Goal: Task Accomplishment & Management: Use online tool/utility

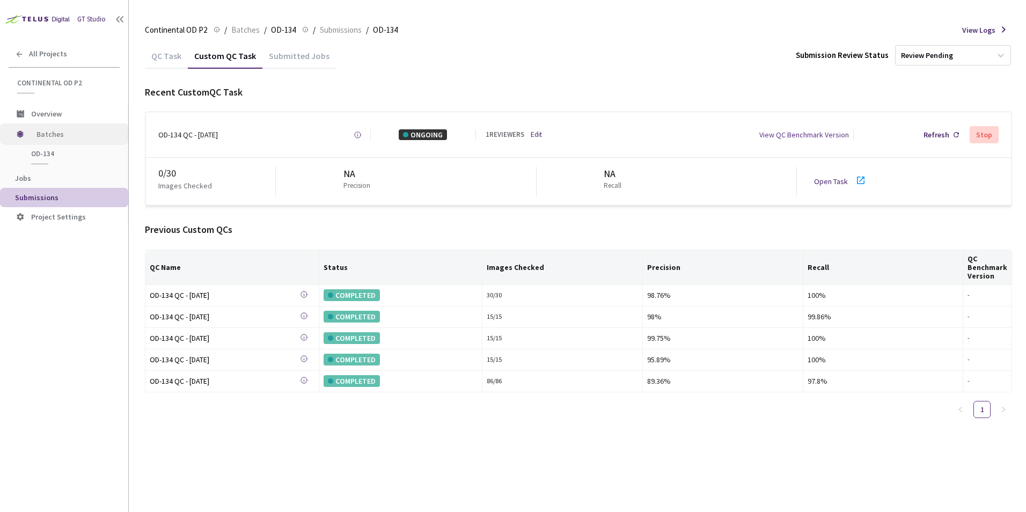
click at [37, 137] on span "Batches" at bounding box center [72, 133] width 73 height 21
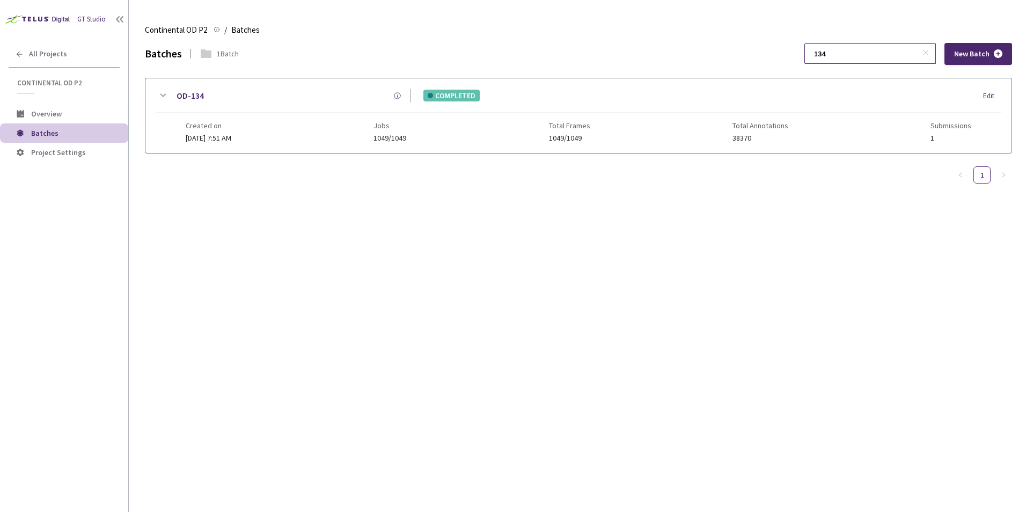
drag, startPoint x: 858, startPoint y: 53, endPoint x: 828, endPoint y: 51, distance: 29.5
click at [828, 51] on input "134" at bounding box center [864, 53] width 114 height 19
type input "120"
click at [160, 92] on icon at bounding box center [162, 95] width 13 height 13
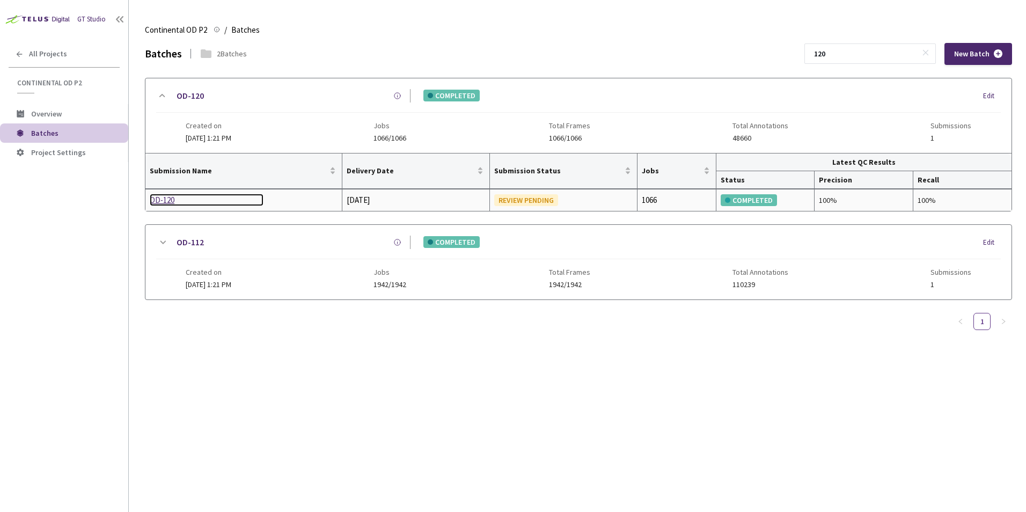
click at [160, 198] on div "OD-120" at bounding box center [207, 200] width 114 height 13
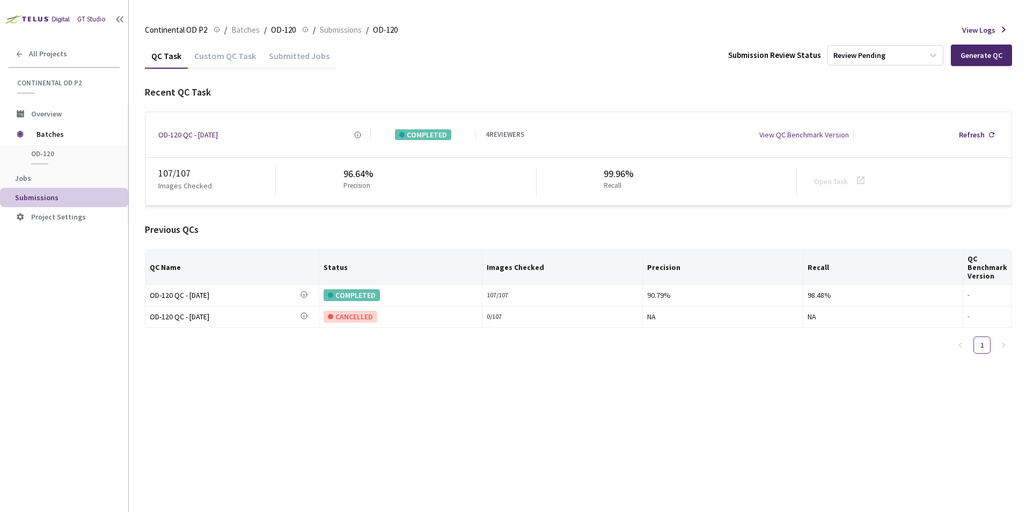
click at [230, 51] on div "Custom QC Task" at bounding box center [225, 59] width 75 height 18
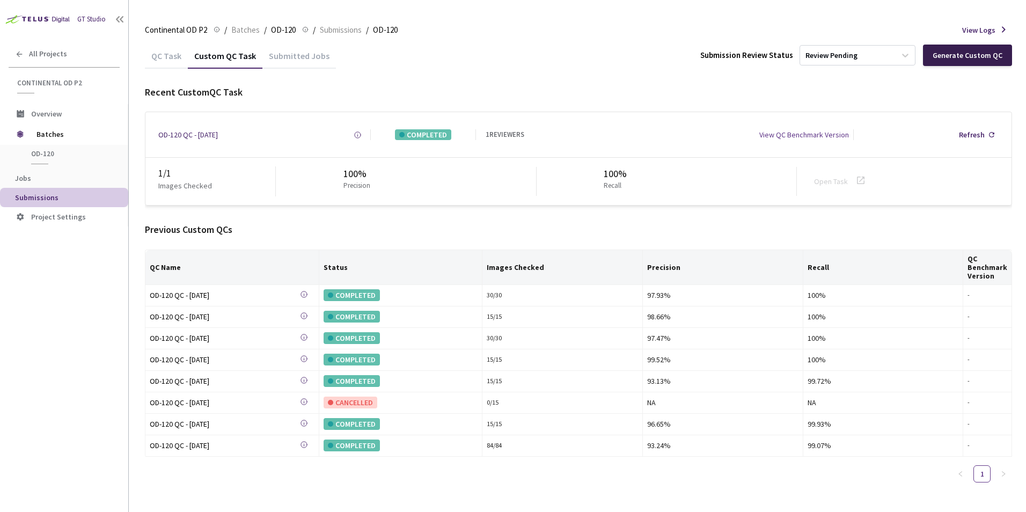
click at [955, 60] on div "Generate Custom QC" at bounding box center [967, 55] width 70 height 9
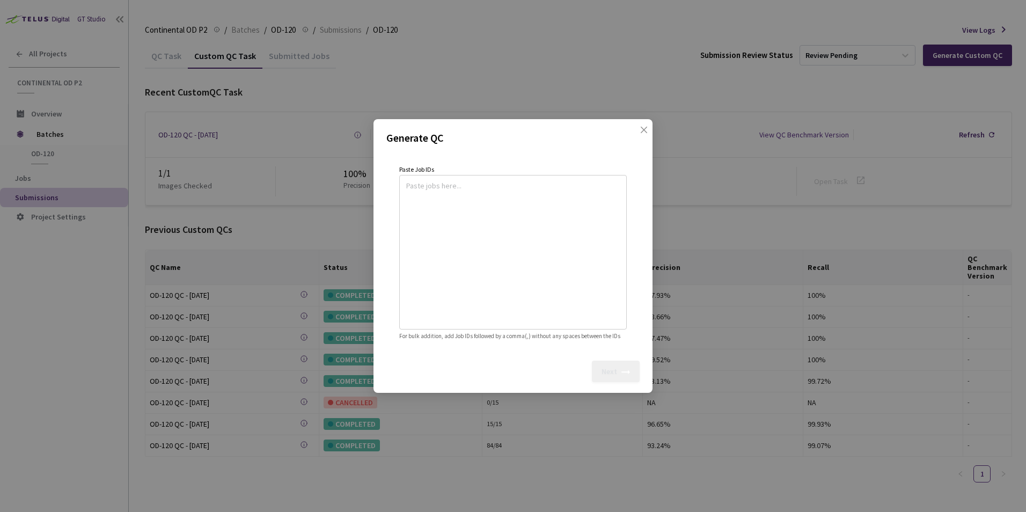
click at [282, 194] on div "Generate QC Paste Job IDs For bulk addition, add Job IDs followed by a comma(,)…" at bounding box center [513, 256] width 1026 height 512
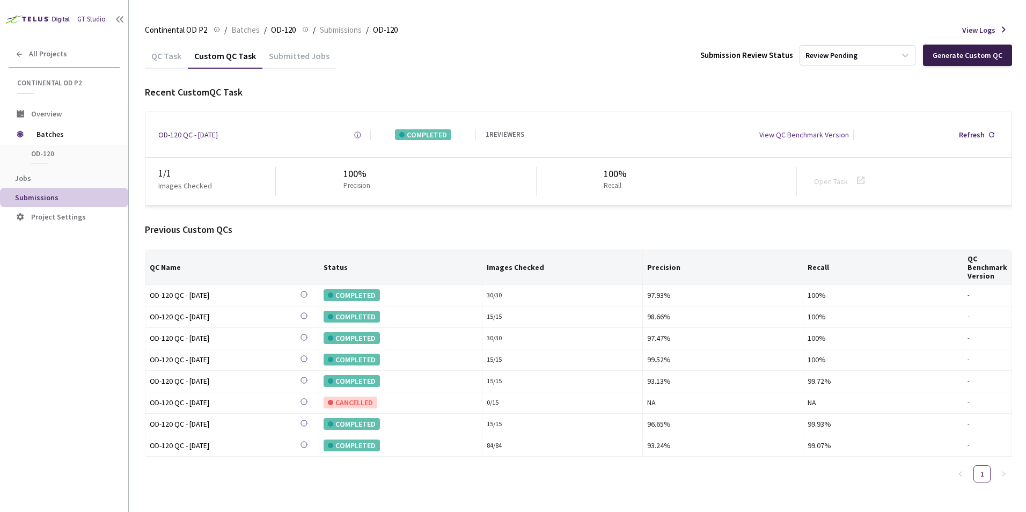
click at [949, 55] on div "Generate Custom QC" at bounding box center [967, 55] width 70 height 9
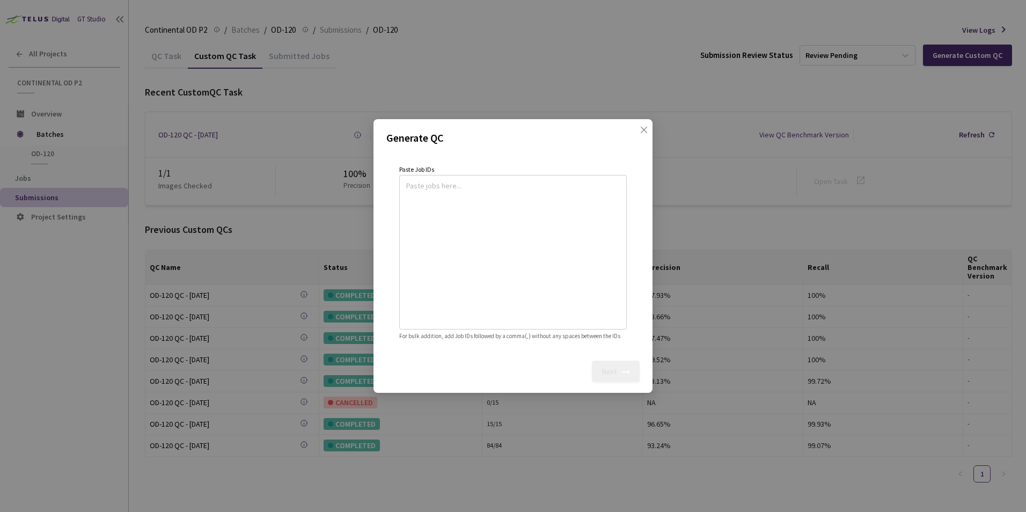
drag, startPoint x: 489, startPoint y: 180, endPoint x: 452, endPoint y: 187, distance: 37.8
click at [483, 180] on textarea at bounding box center [512, 251] width 213 height 146
paste textarea
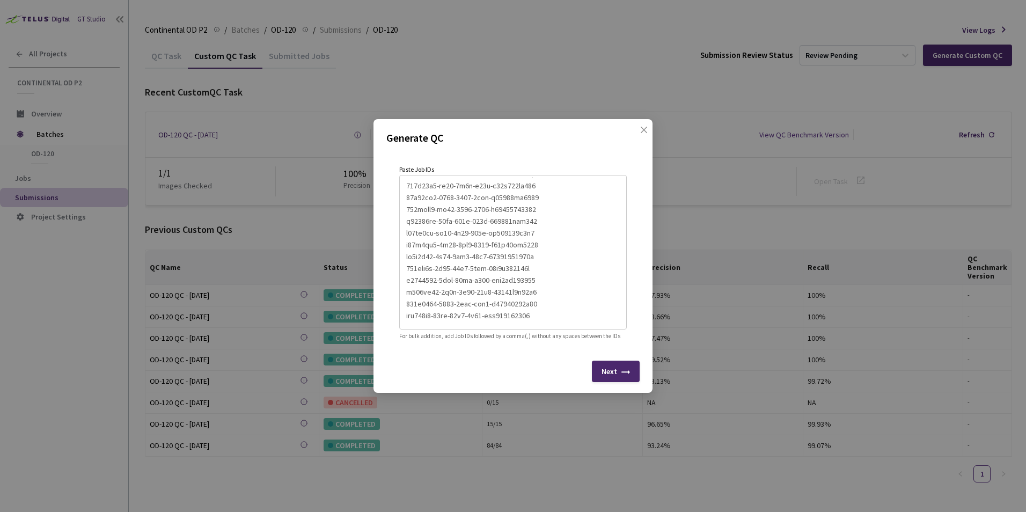
scroll to position [212, 0]
type textarea "894e2d59-d3e0-4a2e-969f-acc5e677d442 69342a8d-a5d0-4534-a858-23242a4e9da2 bf7d2…"
click at [615, 375] on div "Next" at bounding box center [609, 371] width 16 height 9
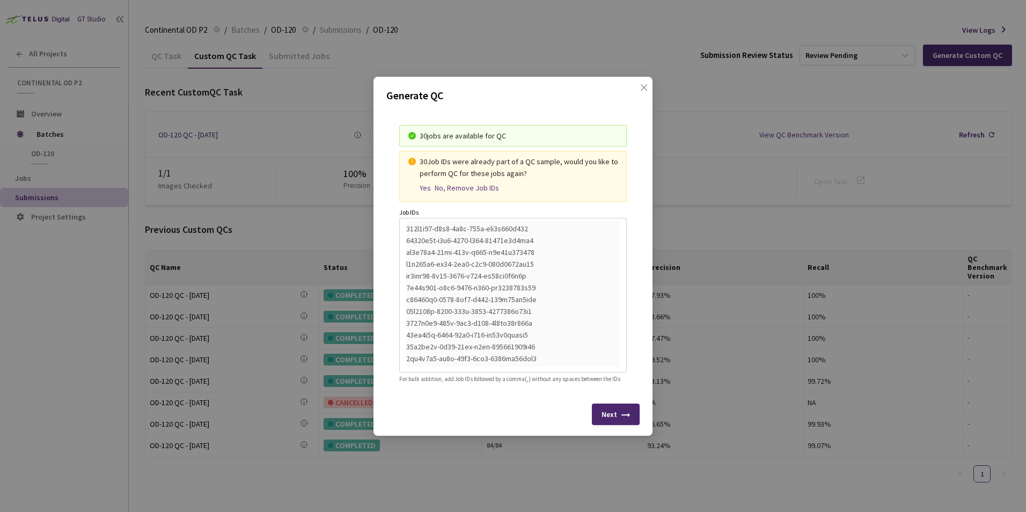
click at [425, 183] on div "Yes" at bounding box center [424, 187] width 11 height 9
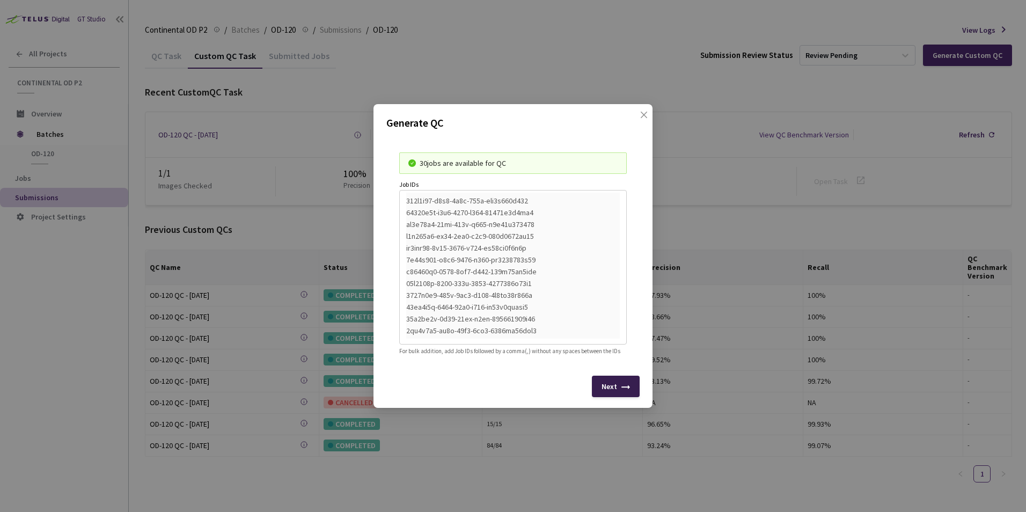
click at [623, 392] on icon at bounding box center [625, 389] width 9 height 9
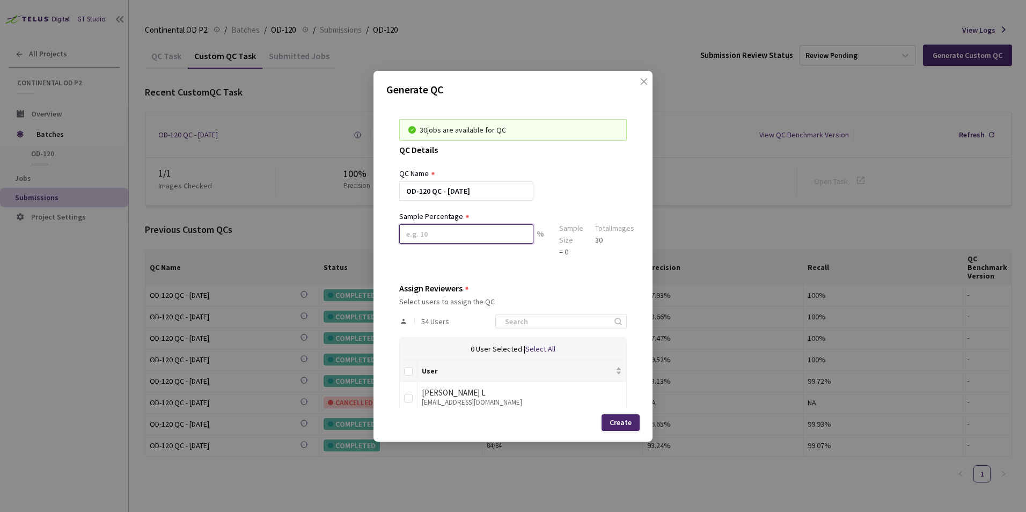
click at [456, 230] on input at bounding box center [466, 233] width 134 height 19
type input "100"
click at [528, 326] on input at bounding box center [555, 321] width 114 height 13
type input "sagh"
click at [410, 396] on input "checkbox" at bounding box center [408, 398] width 9 height 9
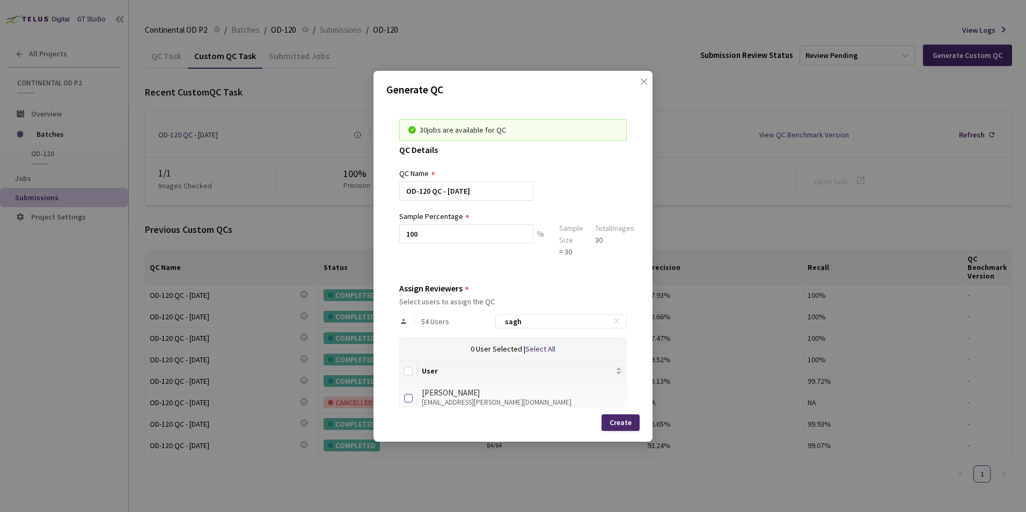
checkbox input "true"
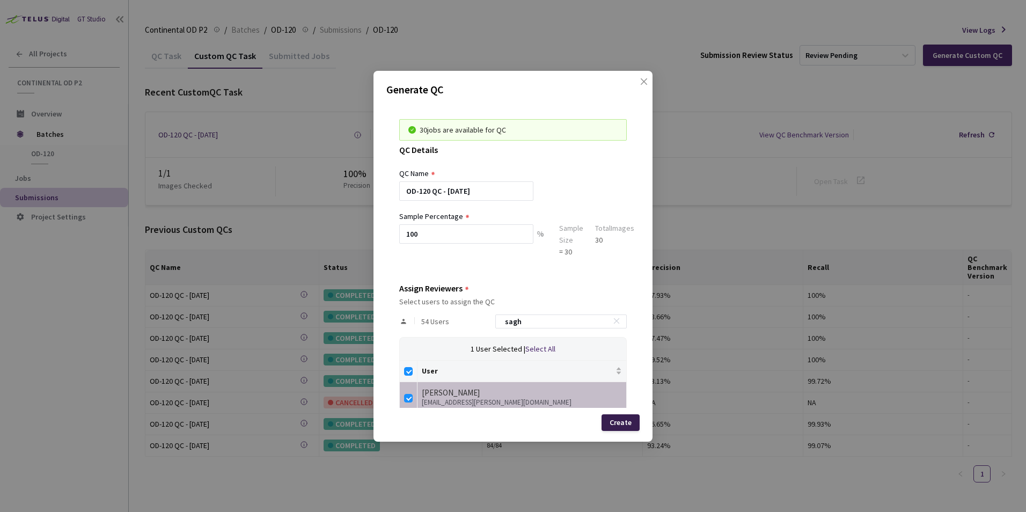
click at [617, 421] on div "Create" at bounding box center [620, 422] width 22 height 9
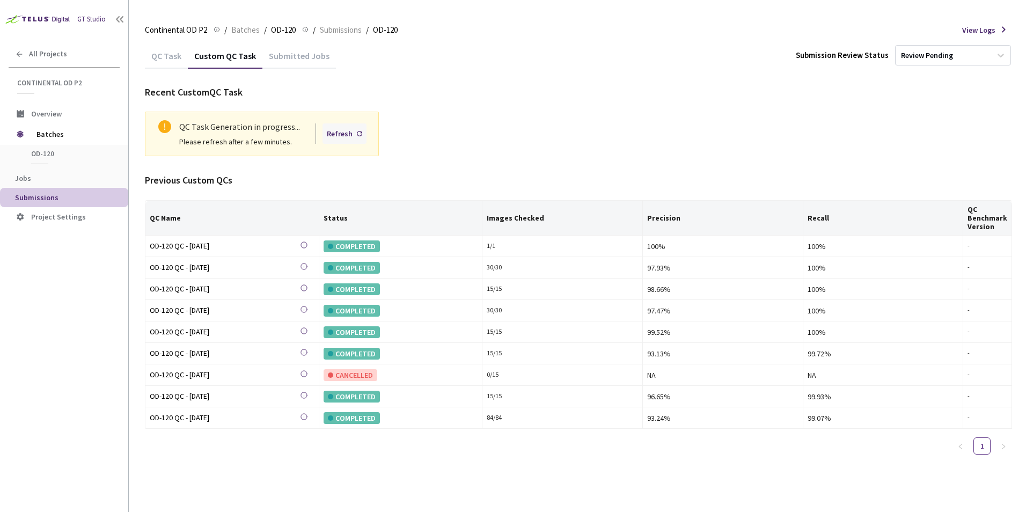
click at [356, 135] on div "Refresh" at bounding box center [344, 133] width 44 height 20
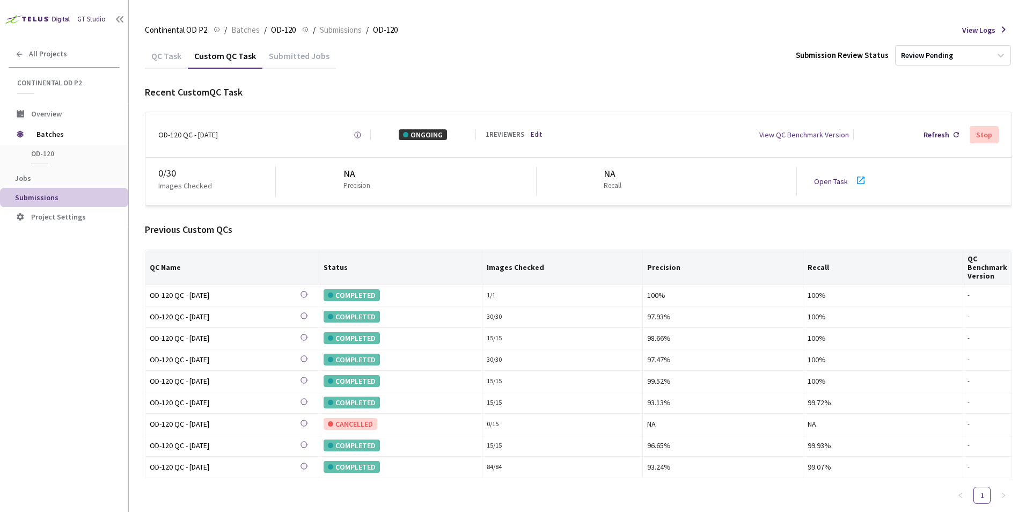
click at [861, 181] on icon at bounding box center [860, 180] width 13 height 13
click at [41, 135] on span "Batches" at bounding box center [72, 133] width 73 height 21
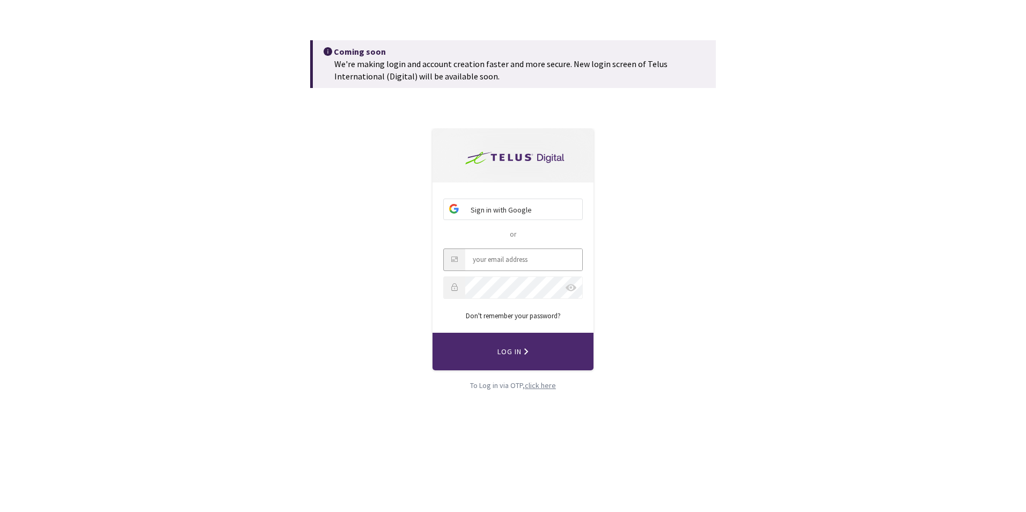
click at [492, 259] on input "Email" at bounding box center [523, 259] width 117 height 21
type input "[EMAIL_ADDRESS][PERSON_NAME][DOMAIN_NAME]"
click at [432, 333] on button "Log In" at bounding box center [512, 352] width 161 height 38
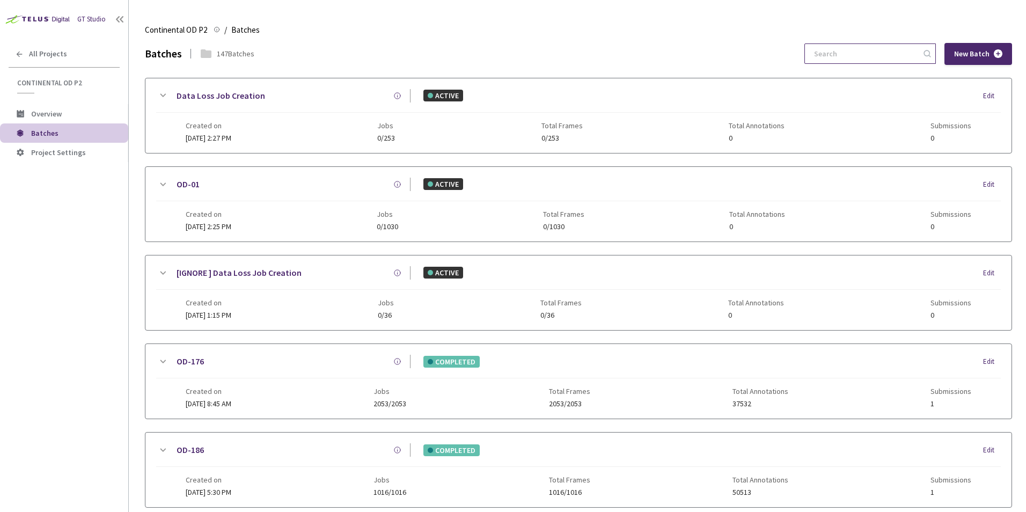
click at [825, 53] on input at bounding box center [864, 53] width 114 height 19
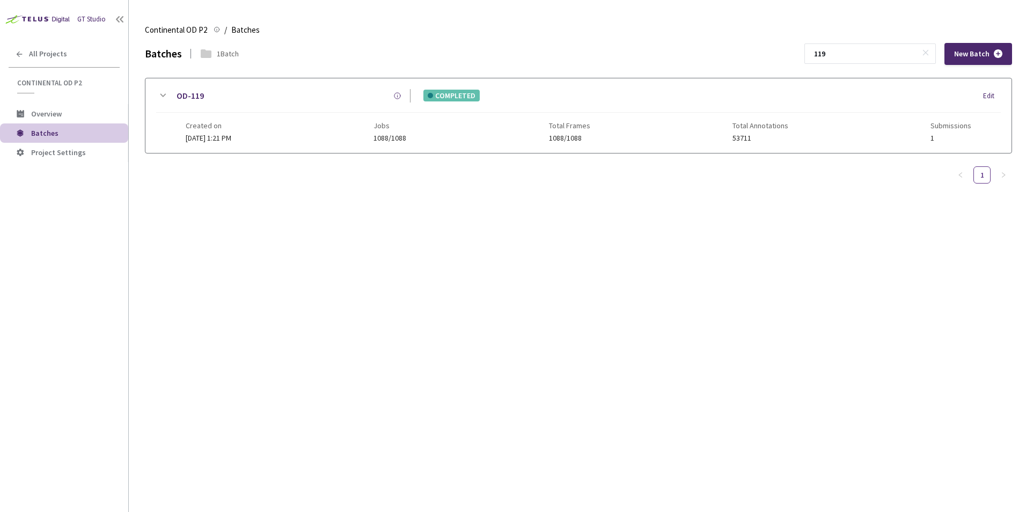
type input "119"
click at [162, 96] on icon at bounding box center [163, 95] width 6 height 3
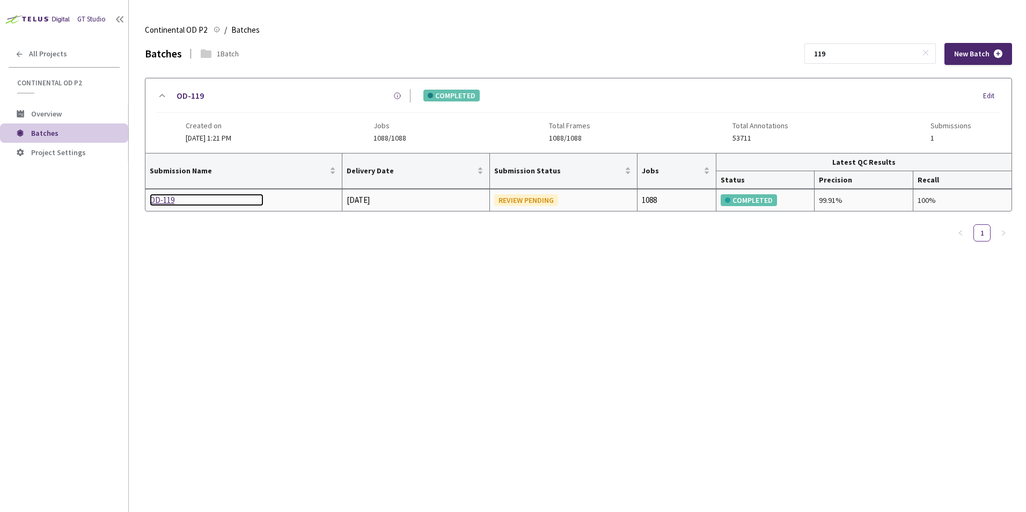
click at [162, 198] on div "OD-119" at bounding box center [207, 200] width 114 height 13
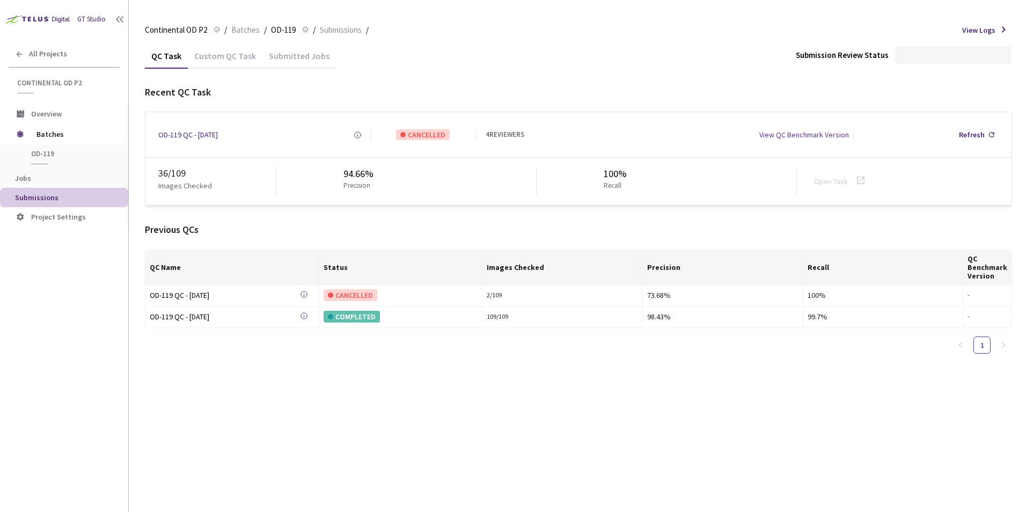
click at [234, 58] on div "Custom QC Task" at bounding box center [225, 59] width 75 height 18
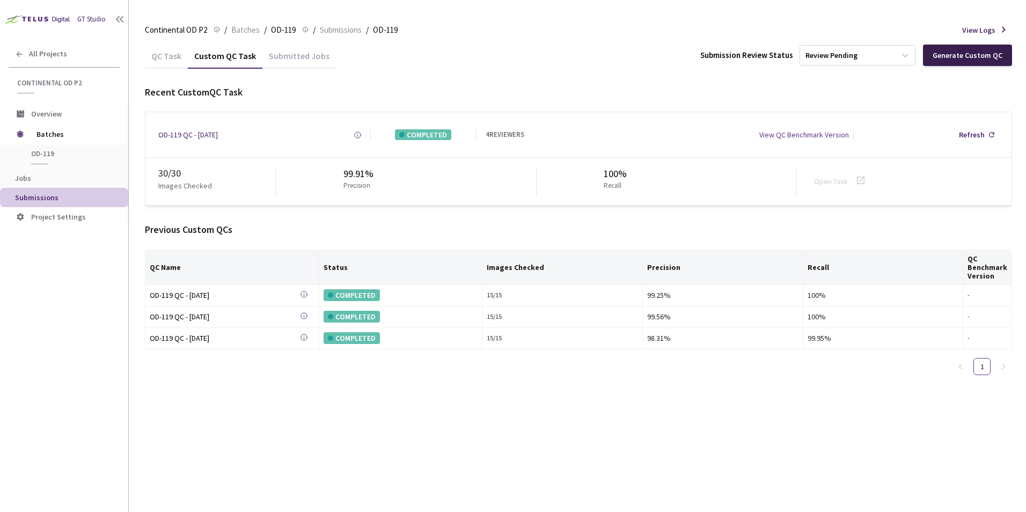
click at [952, 57] on div "Generate Custom QC" at bounding box center [967, 55] width 70 height 9
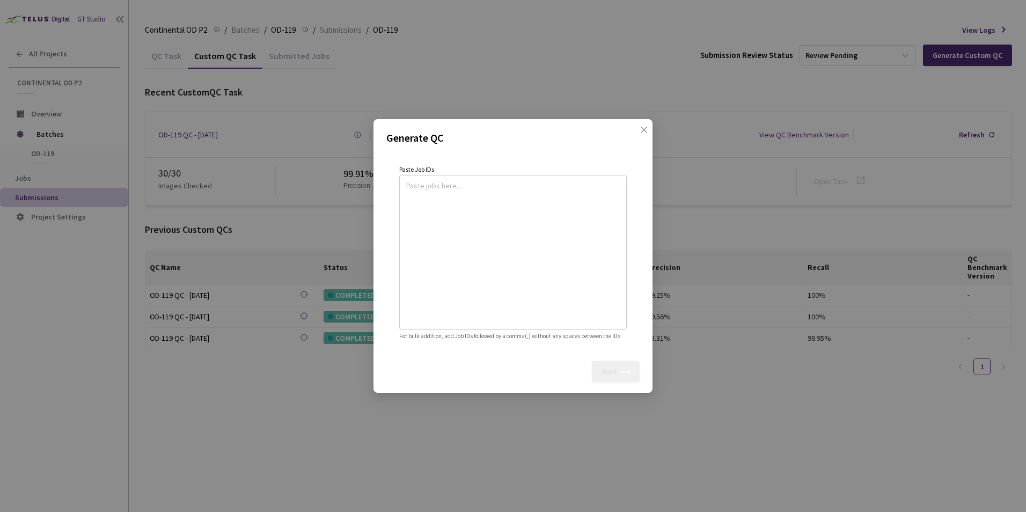
click at [499, 197] on textarea at bounding box center [512, 251] width 213 height 146
paste textarea
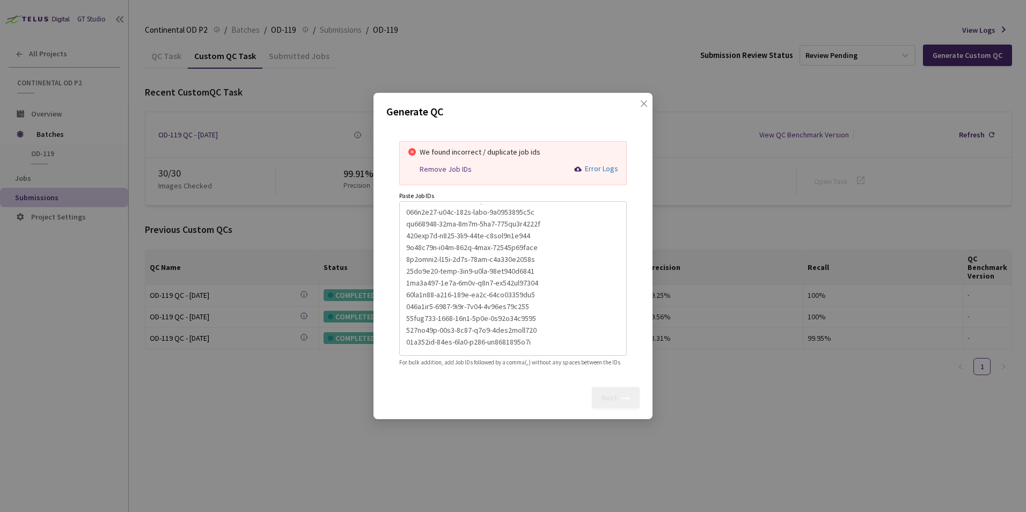
scroll to position [212, 0]
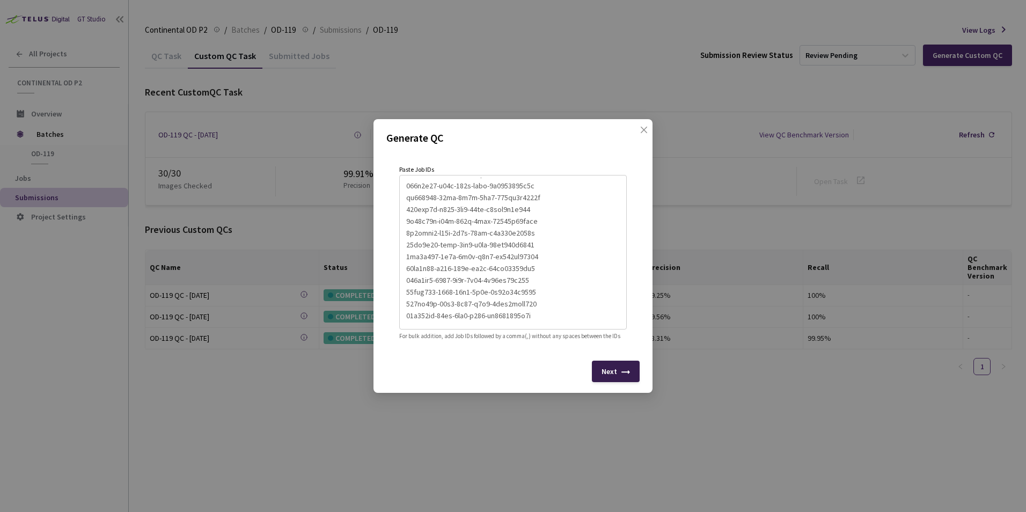
type textarea "74d01a2b-adef-42e5-bbc9-2e9c5b3fcc82 e030cd66-1afa-4427-b25b-f5f721a2158f 00b54…"
click at [623, 378] on icon at bounding box center [625, 374] width 9 height 9
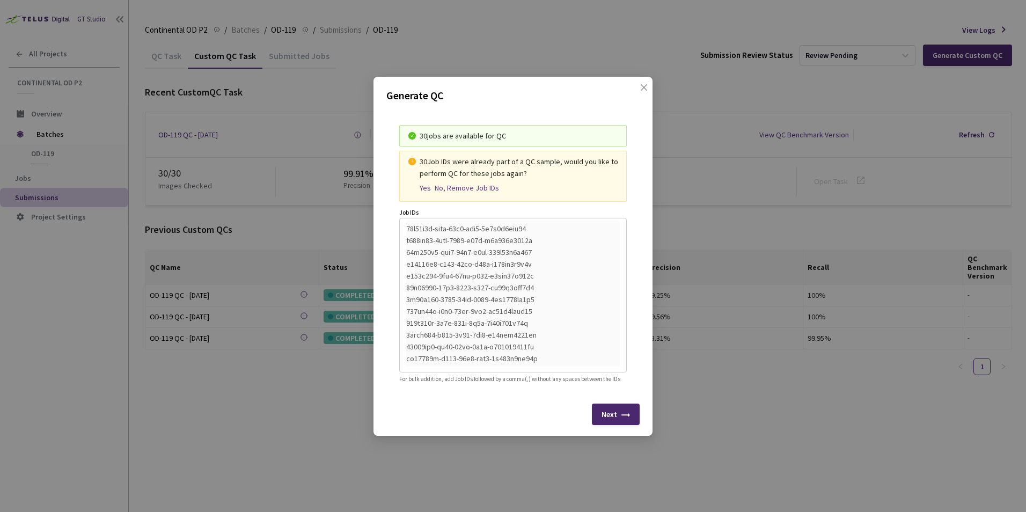
click at [424, 183] on div "Yes" at bounding box center [424, 187] width 11 height 9
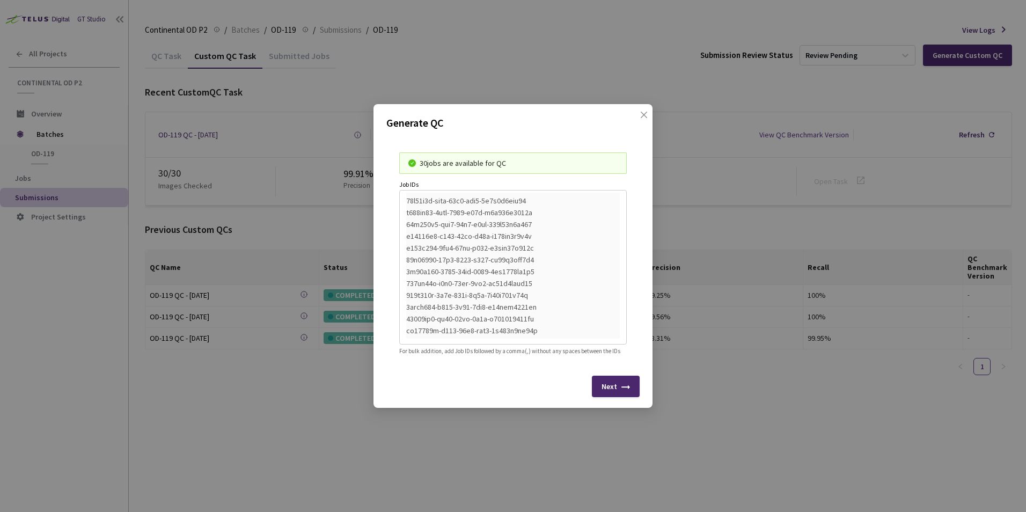
click at [617, 397] on div "Next" at bounding box center [616, 385] width 48 height 21
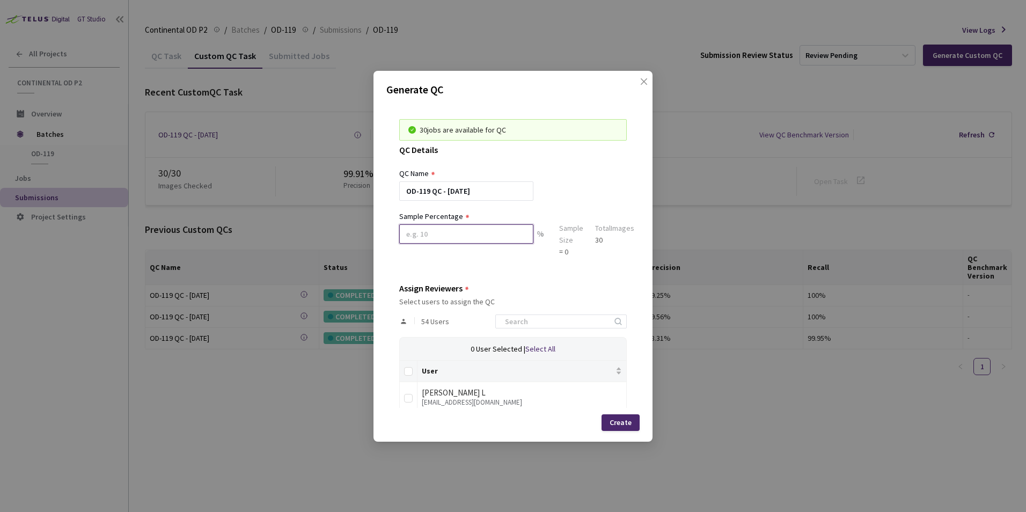
click at [459, 235] on input at bounding box center [466, 233] width 134 height 19
type input "100"
click at [548, 323] on input at bounding box center [555, 321] width 114 height 13
type input "sag"
click at [405, 402] on label at bounding box center [408, 395] width 9 height 15
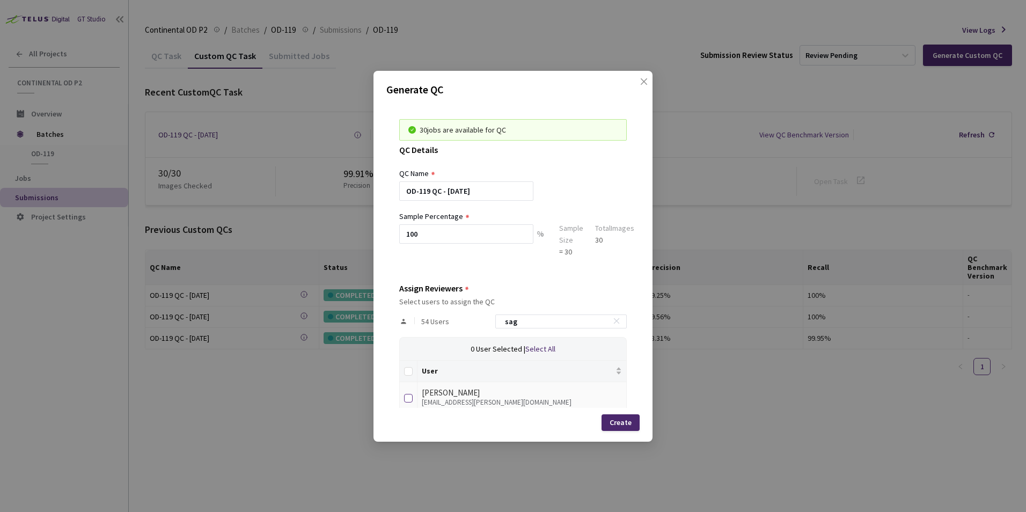
click at [405, 402] on input "checkbox" at bounding box center [408, 398] width 9 height 9
checkbox input "true"
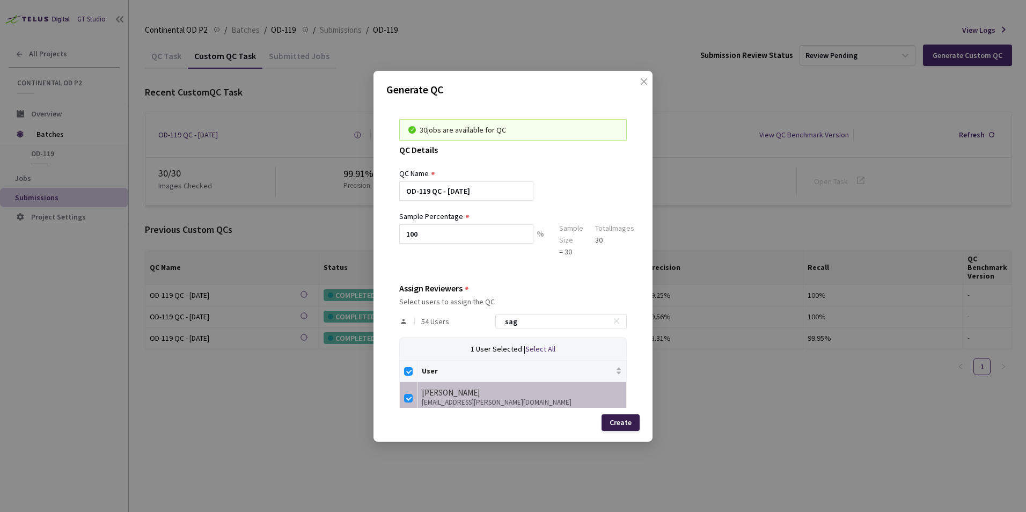
click at [606, 423] on div "Create" at bounding box center [620, 422] width 38 height 17
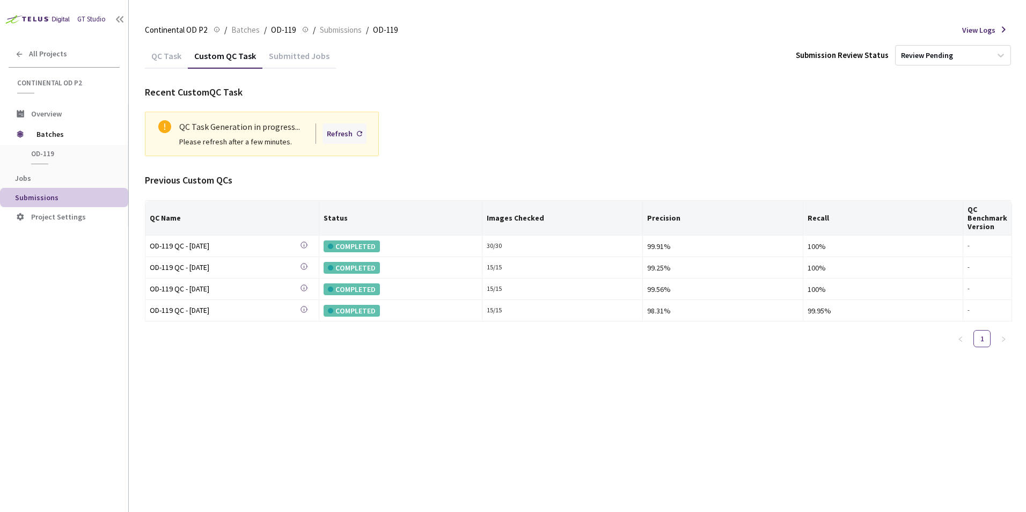
click at [335, 134] on div "Refresh" at bounding box center [340, 134] width 26 height 12
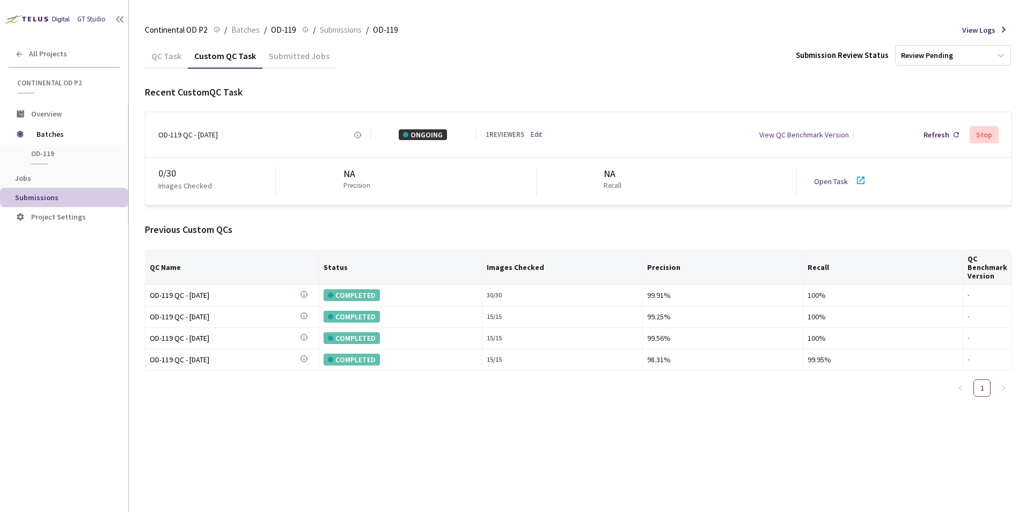
click at [857, 180] on icon at bounding box center [861, 180] width 8 height 8
click at [36, 138] on span "Batches" at bounding box center [72, 133] width 73 height 21
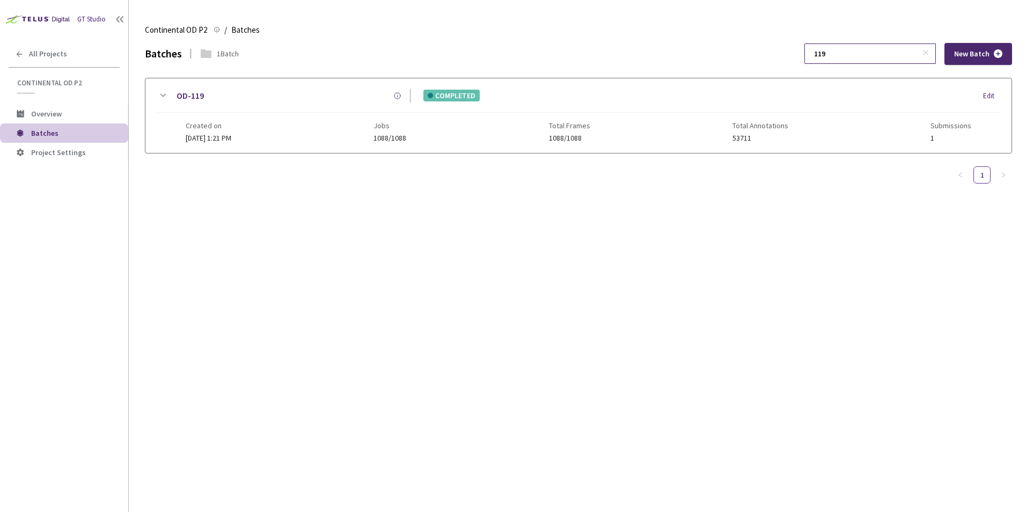
click at [864, 53] on input "119" at bounding box center [864, 53] width 114 height 19
type input "110"
click at [160, 94] on icon at bounding box center [162, 95] width 13 height 13
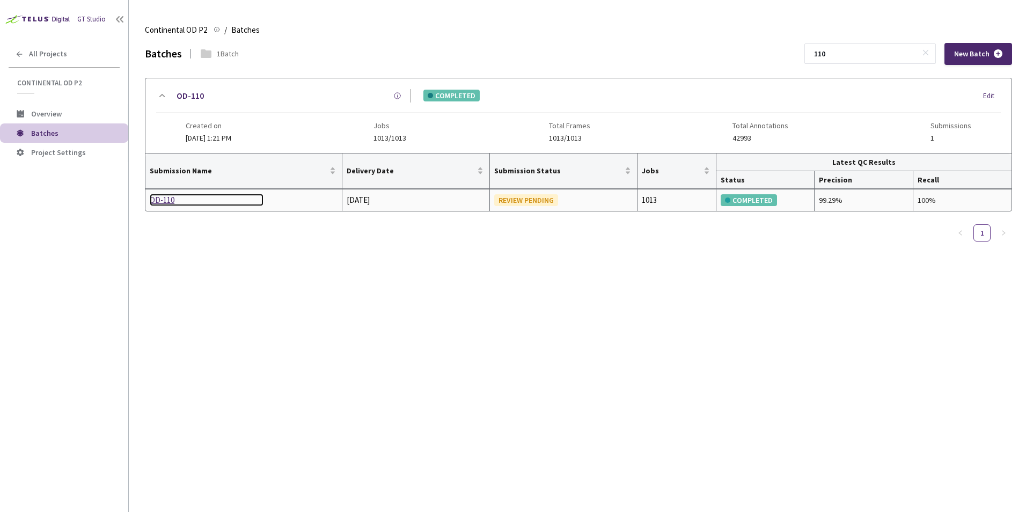
click at [164, 200] on div "OD-110" at bounding box center [207, 200] width 114 height 13
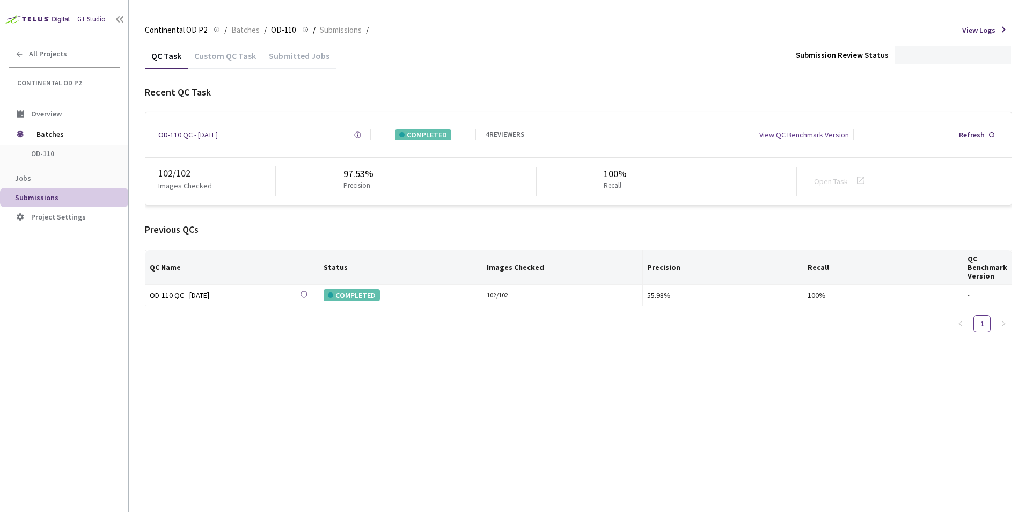
click at [212, 57] on div "Custom QC Task" at bounding box center [225, 59] width 75 height 18
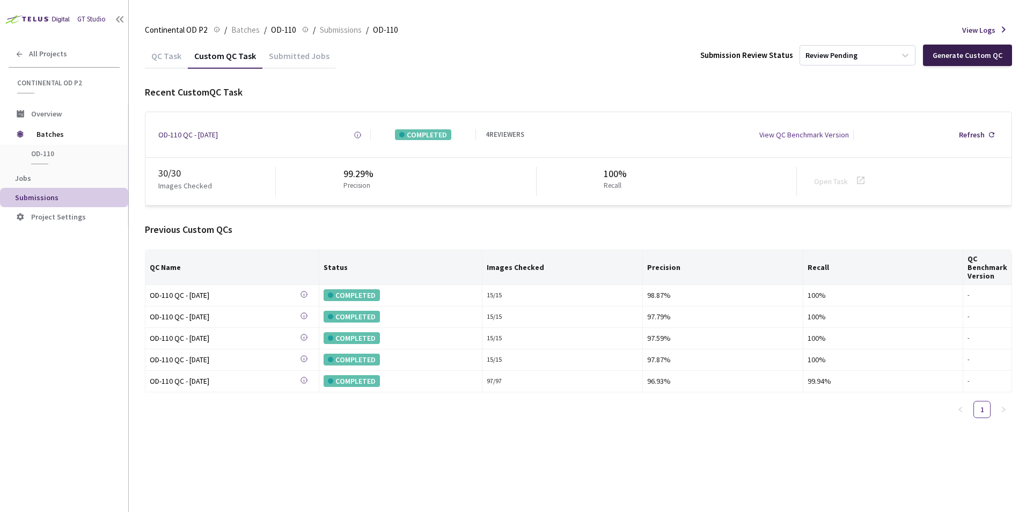
click at [967, 55] on div "Generate Custom QC" at bounding box center [967, 55] width 70 height 9
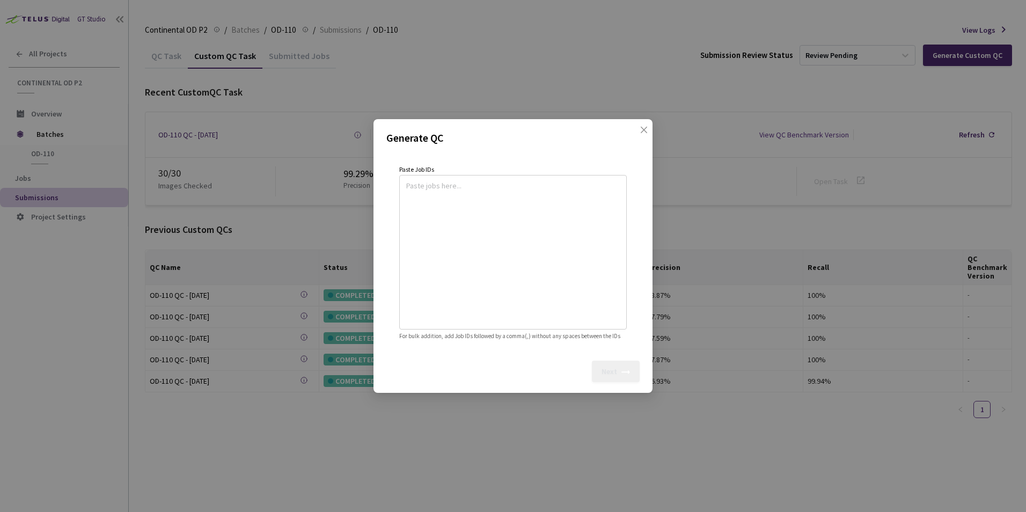
click at [528, 183] on textarea at bounding box center [512, 251] width 213 height 146
paste textarea
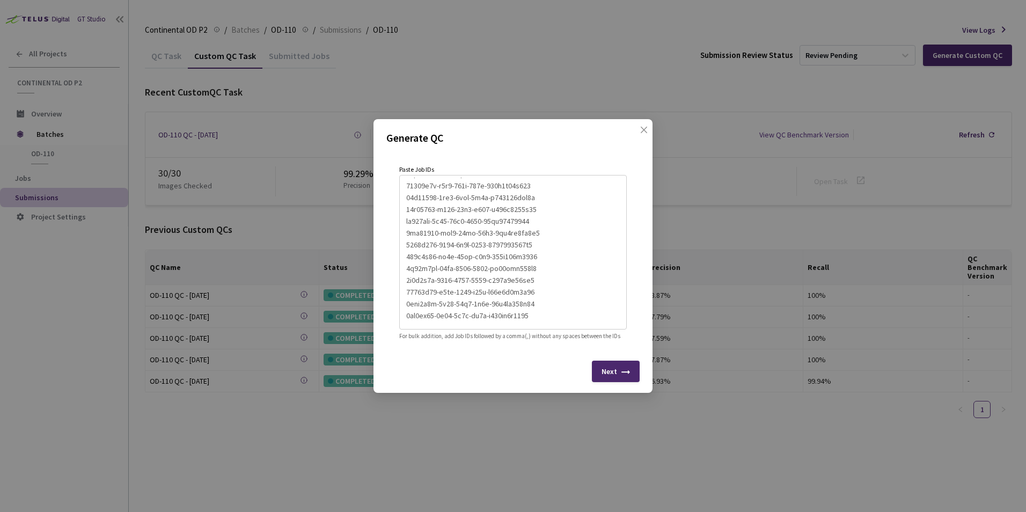
scroll to position [212, 0]
type textarea "8735ef3d-7776-4b18-861d-838807244bc4 482431ad-eac2-4ff0-87c2-8ef1a274f9c4 44b1d…"
click at [601, 374] on div "Next" at bounding box center [616, 370] width 48 height 21
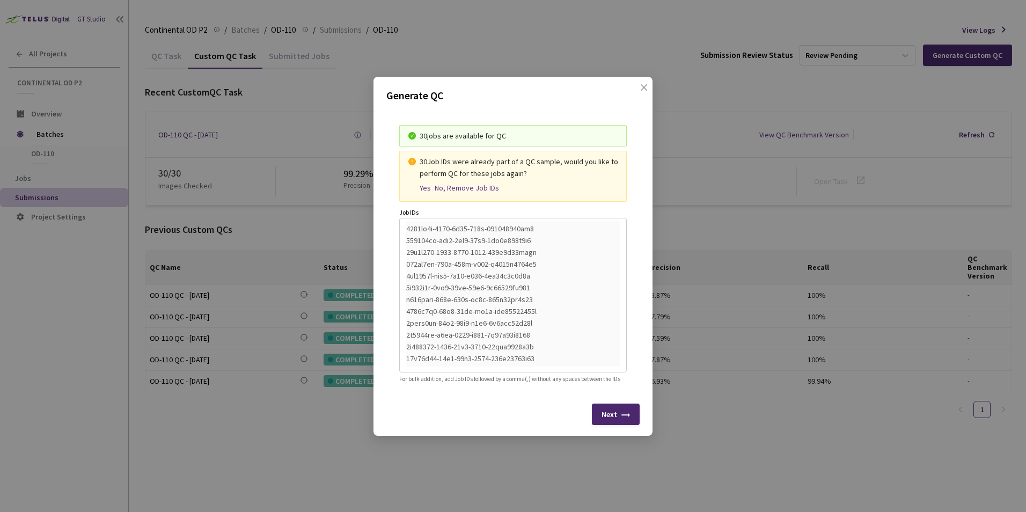
click at [423, 183] on div "Yes" at bounding box center [424, 187] width 11 height 9
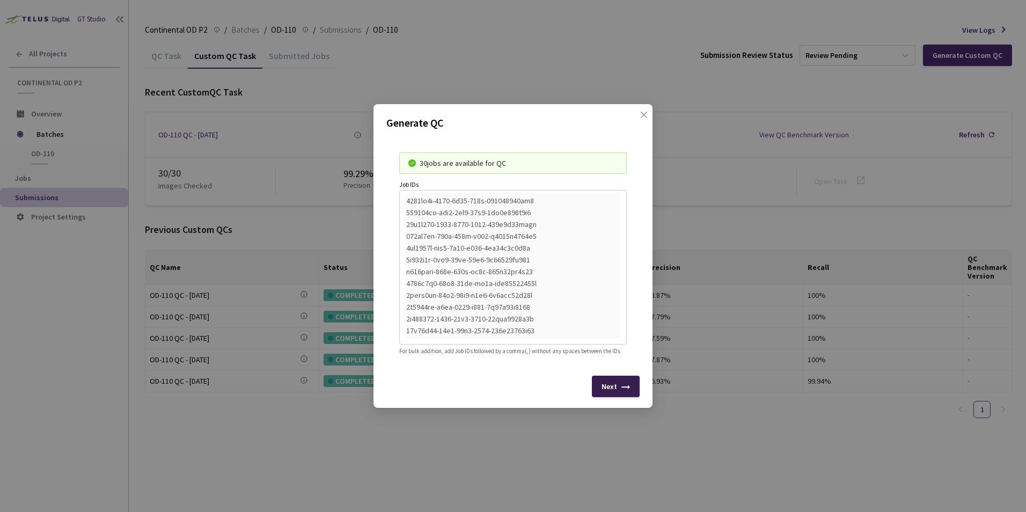
click at [609, 388] on div "Next" at bounding box center [609, 386] width 16 height 9
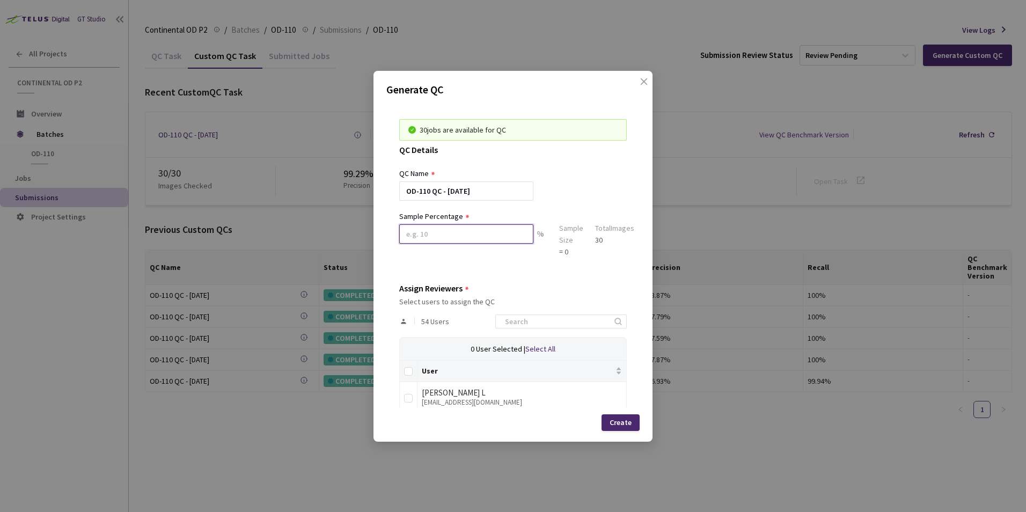
click at [464, 231] on input at bounding box center [466, 233] width 134 height 19
type input "100"
click at [545, 326] on input at bounding box center [555, 321] width 114 height 13
type input "sa"
click at [409, 397] on input "checkbox" at bounding box center [408, 398] width 9 height 9
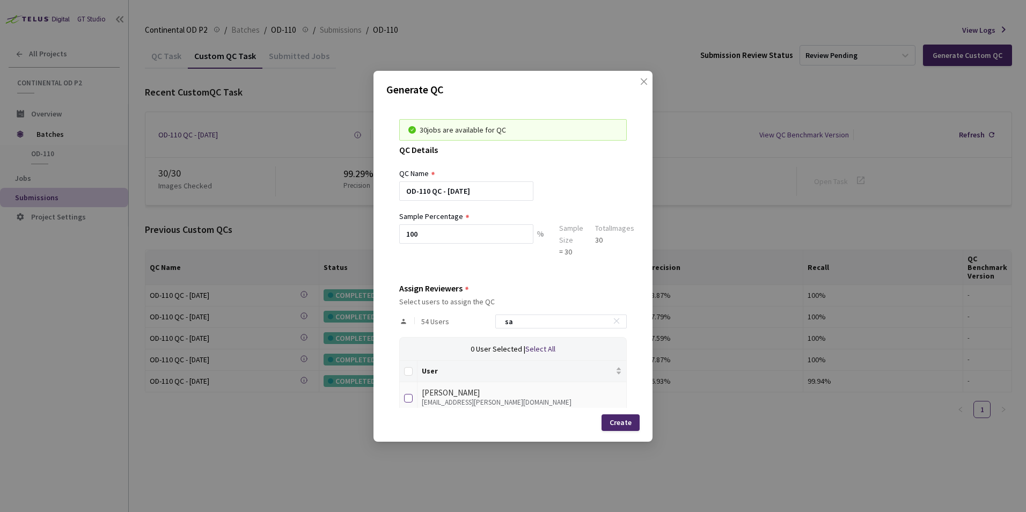
checkbox input "true"
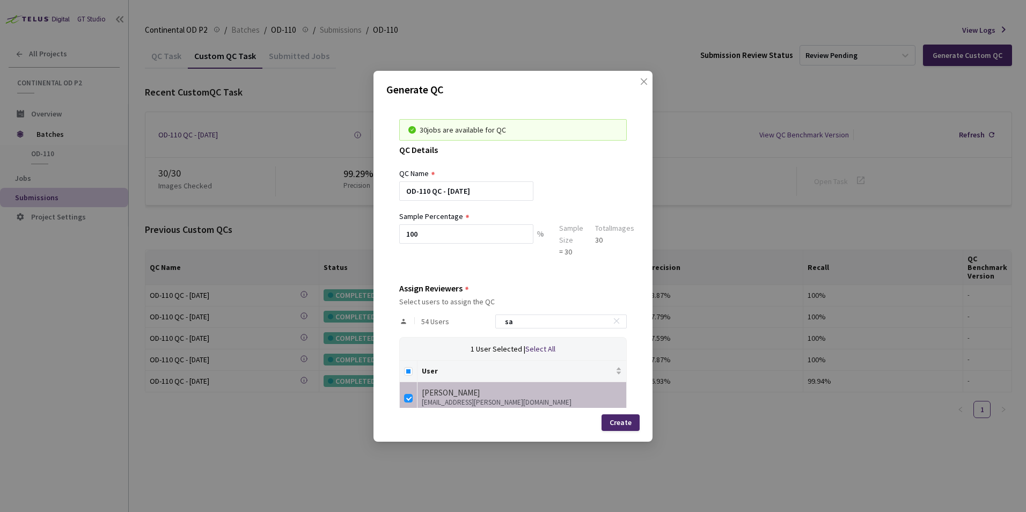
click at [628, 424] on div "Create" at bounding box center [620, 422] width 22 height 9
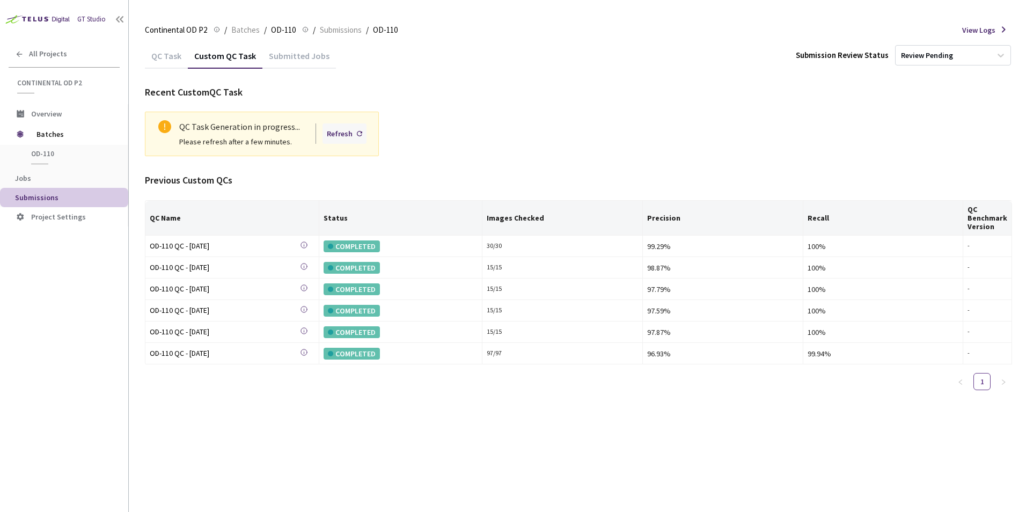
click at [358, 133] on icon at bounding box center [359, 133] width 5 height 5
click at [360, 134] on icon at bounding box center [359, 133] width 5 height 5
click at [359, 139] on div "Refresh" at bounding box center [344, 133] width 44 height 20
click at [352, 132] on div "Refresh" at bounding box center [340, 134] width 26 height 12
click at [355, 132] on div "Refresh" at bounding box center [344, 133] width 44 height 20
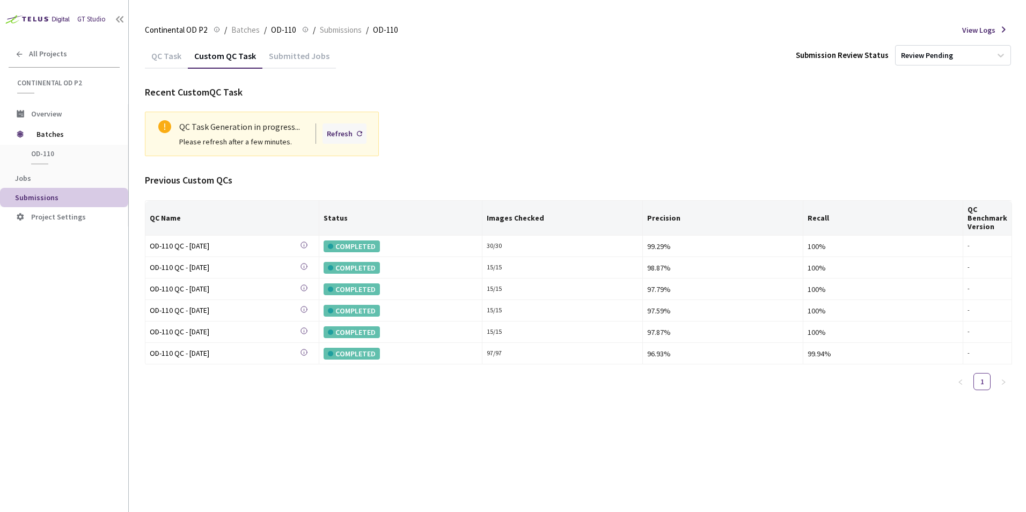
click at [351, 137] on div "Refresh" at bounding box center [340, 134] width 26 height 12
click at [352, 136] on div "Refresh" at bounding box center [340, 134] width 26 height 12
click at [343, 135] on div "Refresh" at bounding box center [340, 134] width 26 height 12
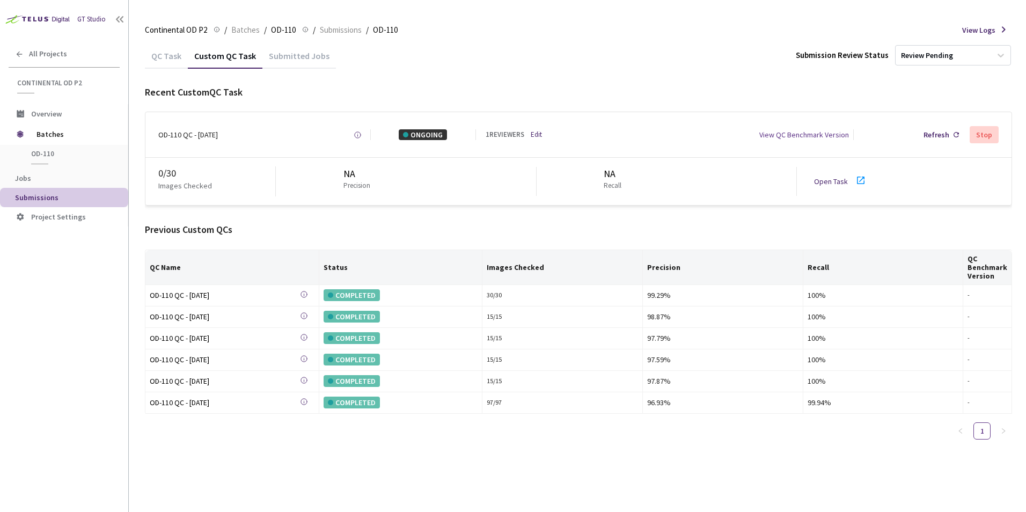
click at [828, 182] on link "Open Task" at bounding box center [831, 181] width 34 height 10
